Goal: Information Seeking & Learning: Learn about a topic

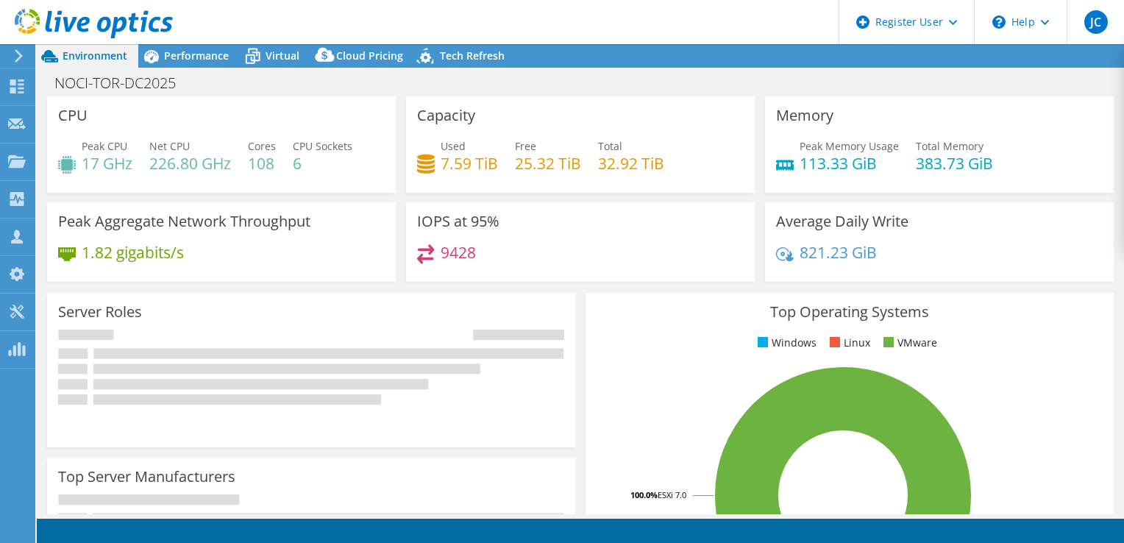
select select "USD"
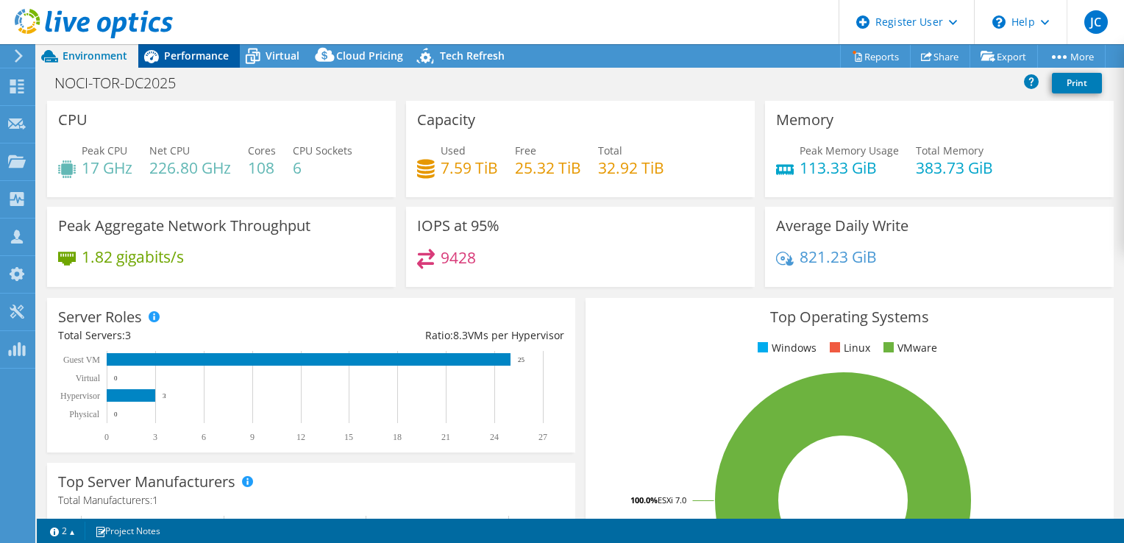
click at [197, 58] on span "Performance" at bounding box center [196, 56] width 65 height 14
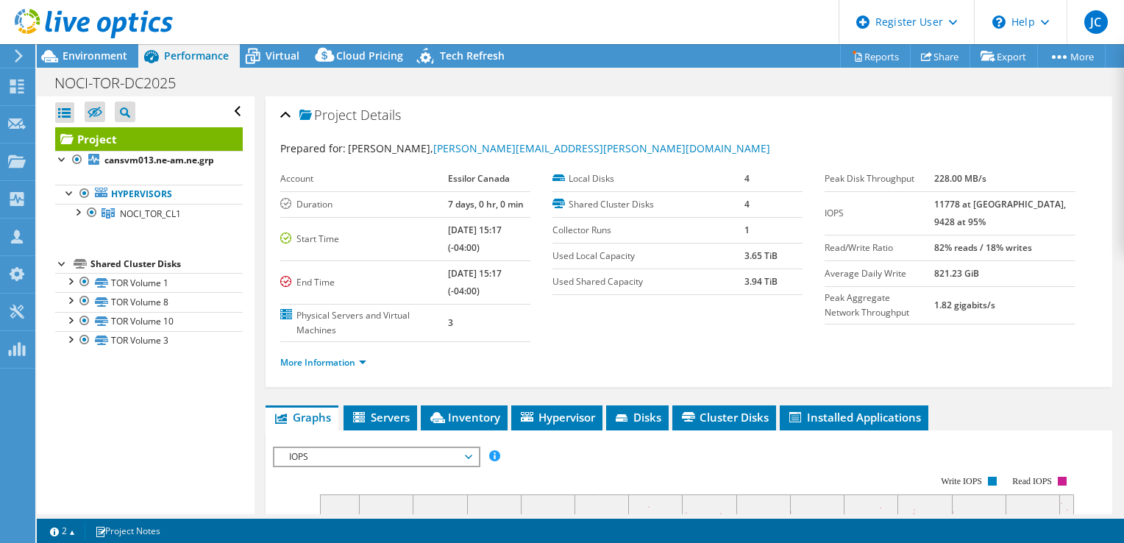
scroll to position [221, 0]
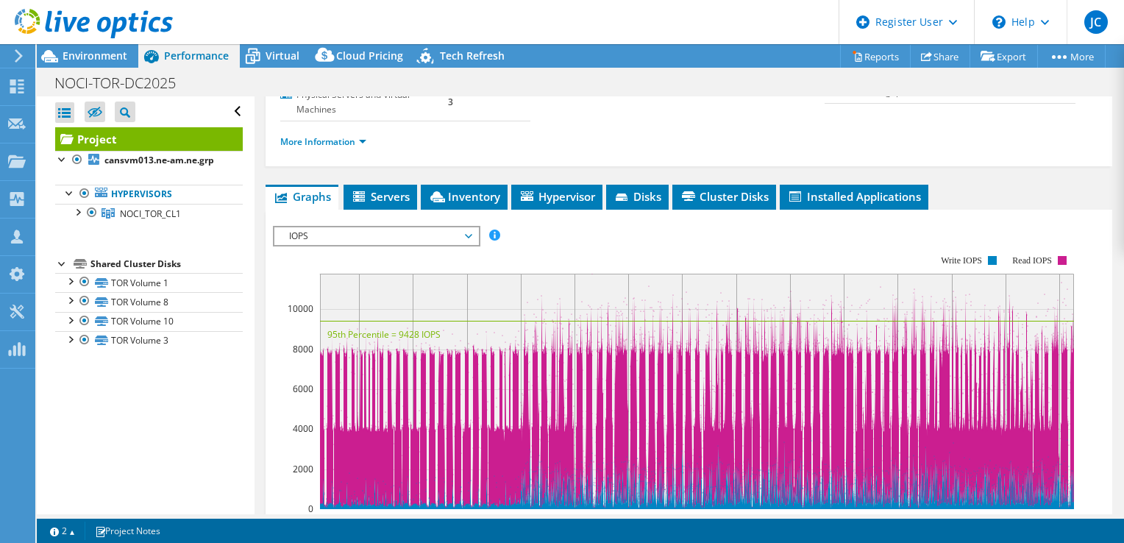
click at [377, 246] on rect at bounding box center [673, 382] width 801 height 294
click at [379, 240] on span "IOPS" at bounding box center [376, 236] width 189 height 18
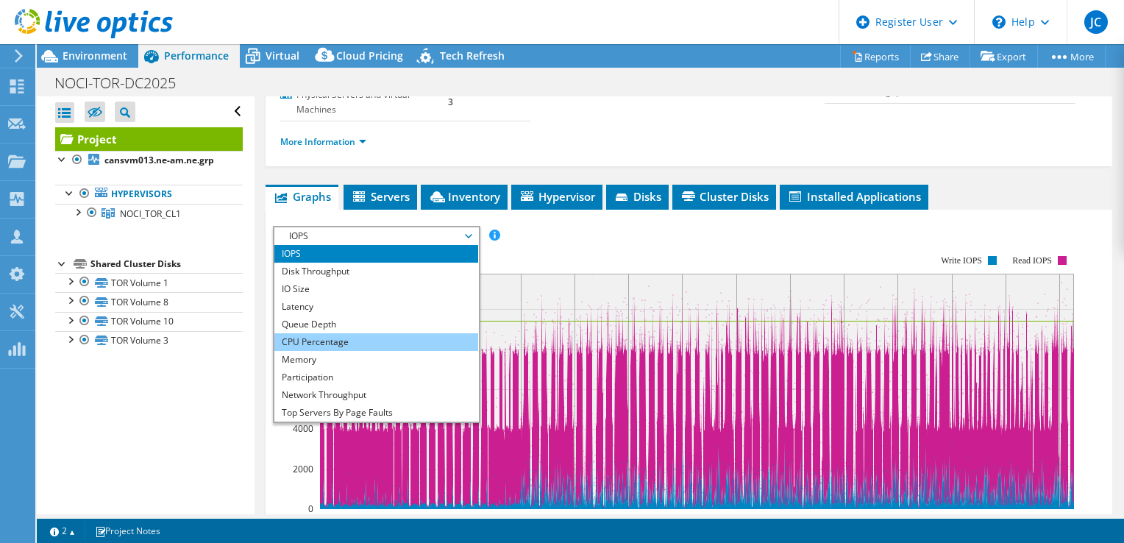
click at [362, 347] on li "CPU Percentage" at bounding box center [376, 342] width 204 height 18
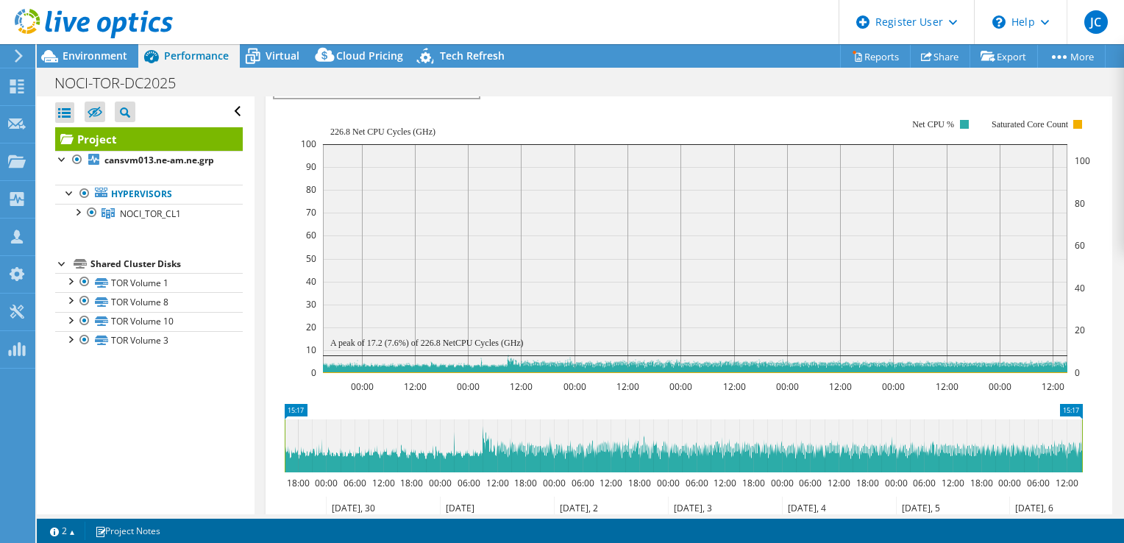
scroll to position [294, 0]
